Goal: Task Accomplishment & Management: Manage account settings

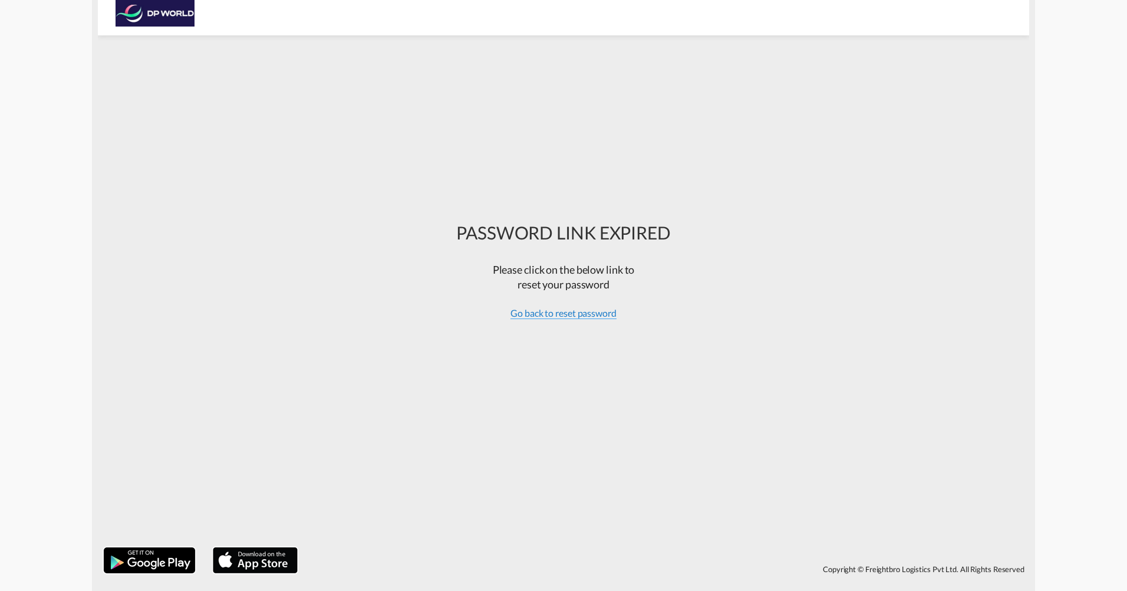
click at [535, 317] on span "Go back to reset password" at bounding box center [564, 313] width 106 height 12
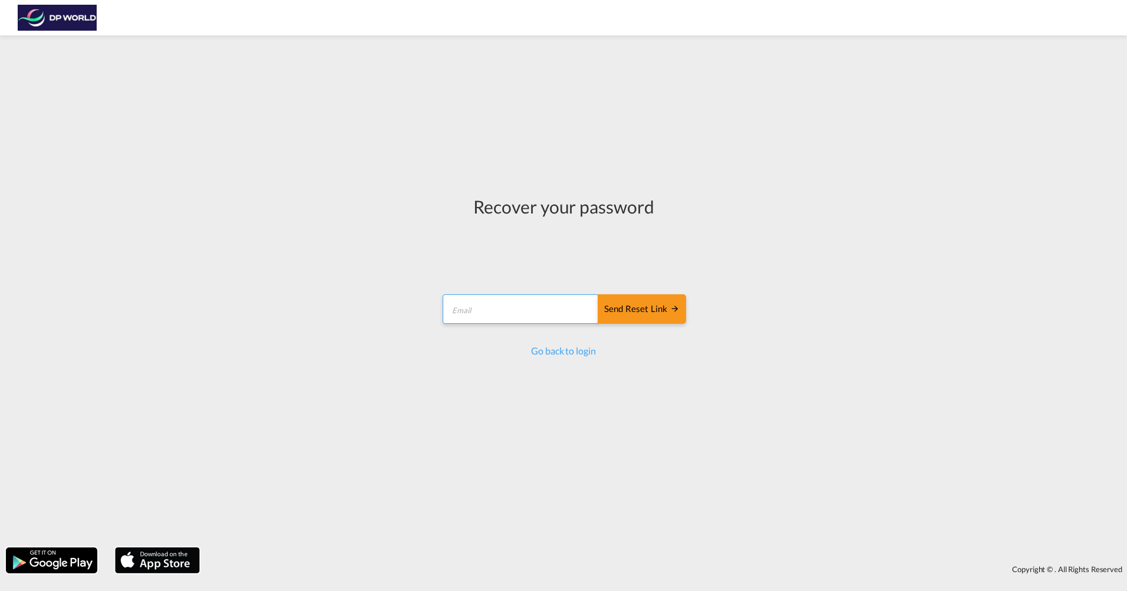
click at [490, 313] on input "email" at bounding box center [521, 308] width 156 height 29
type input "TINA.FAY@DPWORLD.COM"
click at [617, 313] on div "Send reset link" at bounding box center [641, 310] width 75 height 14
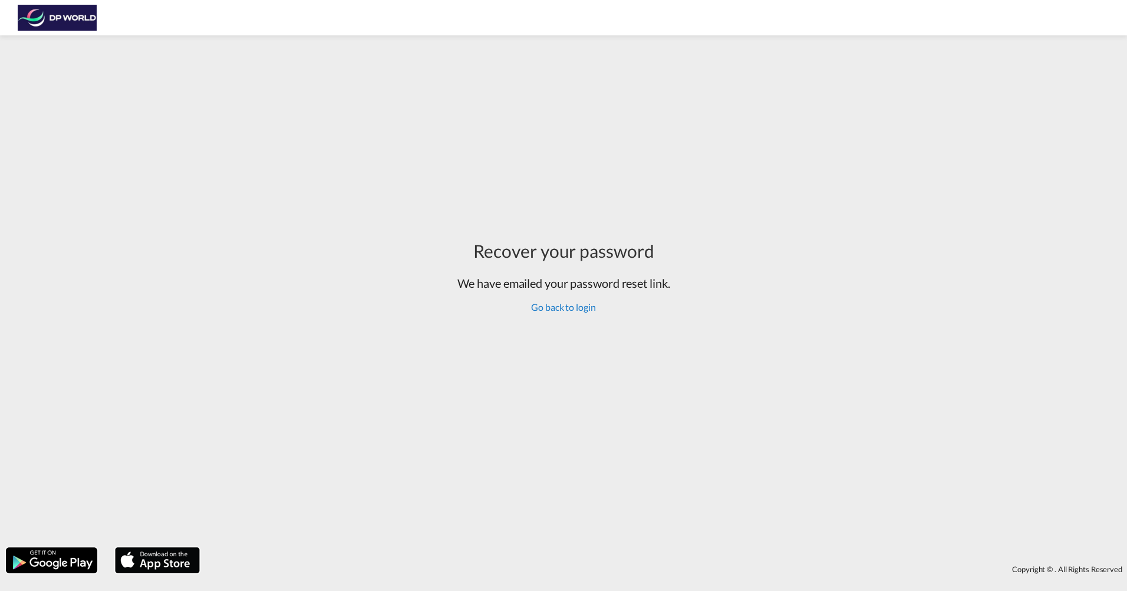
click at [565, 310] on link "Go back to login" at bounding box center [563, 306] width 64 height 11
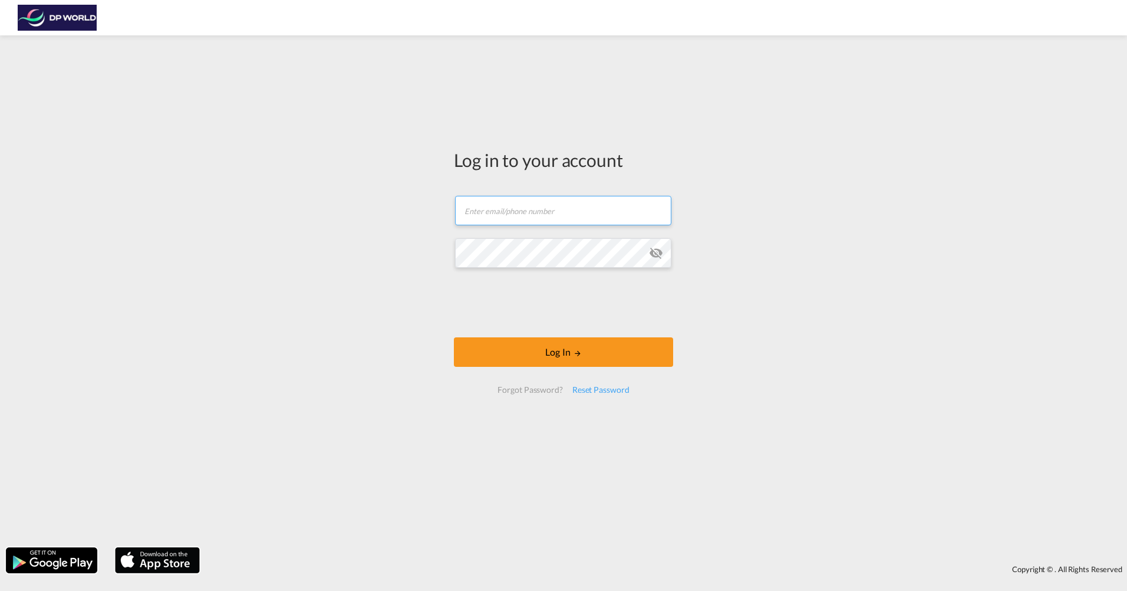
click at [483, 206] on input "text" at bounding box center [563, 210] width 216 height 29
type input "TINA.FAY@DPWORLD.COM"
click at [342, 270] on div "Log in to your account TINA.FAY@DPWORLD.COM Password field is required Log In F…" at bounding box center [563, 291] width 1127 height 500
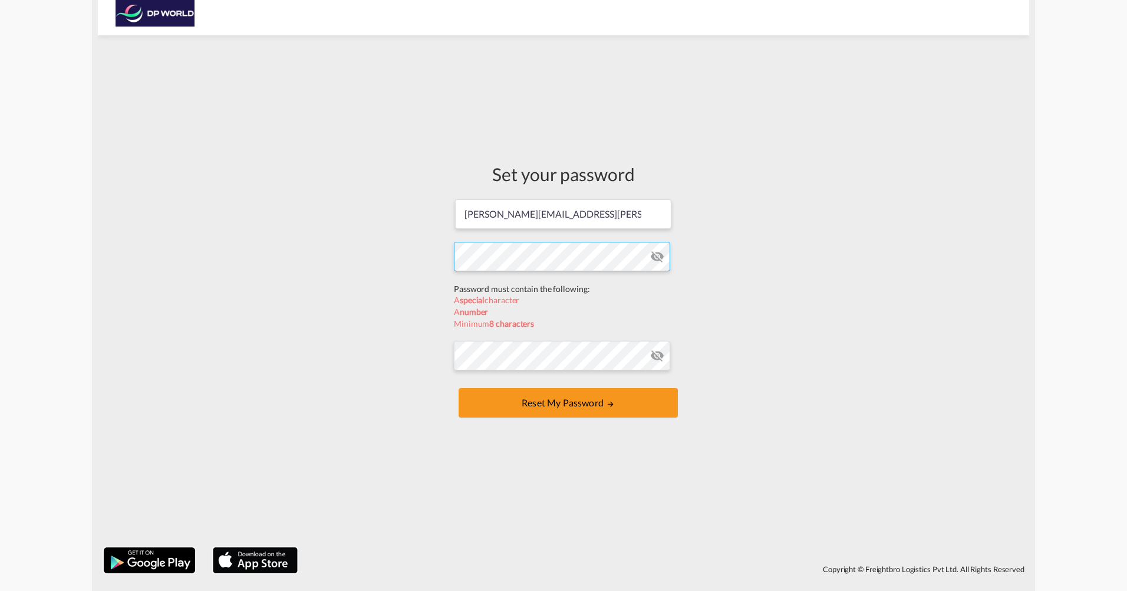
click at [469, 284] on form "[PERSON_NAME][EMAIL_ADDRESS][PERSON_NAME][DOMAIN_NAME] Password must contain th…" at bounding box center [563, 309] width 219 height 223
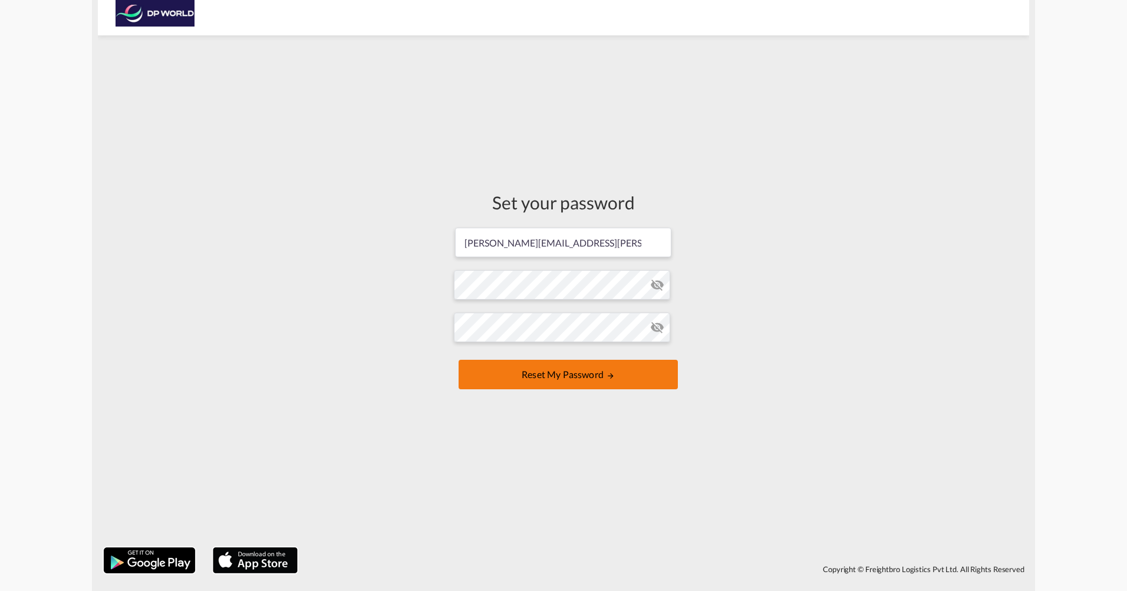
click at [504, 369] on button "Reset my password" at bounding box center [568, 374] width 219 height 29
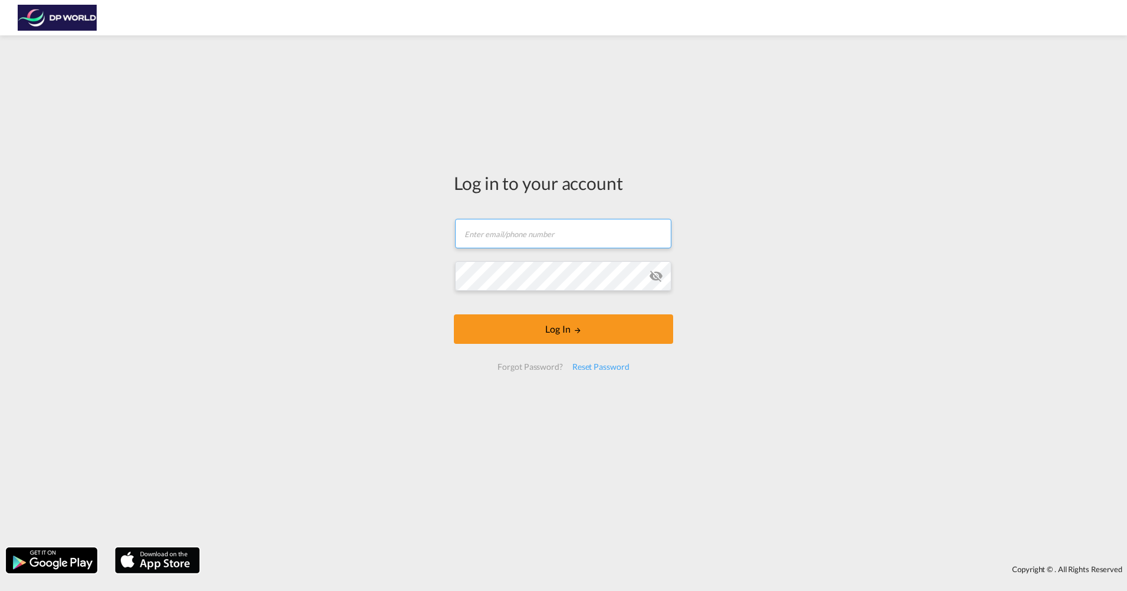
type input "[PERSON_NAME][EMAIL_ADDRESS][PERSON_NAME][DOMAIN_NAME]"
